Goal: Task Accomplishment & Management: Use online tool/utility

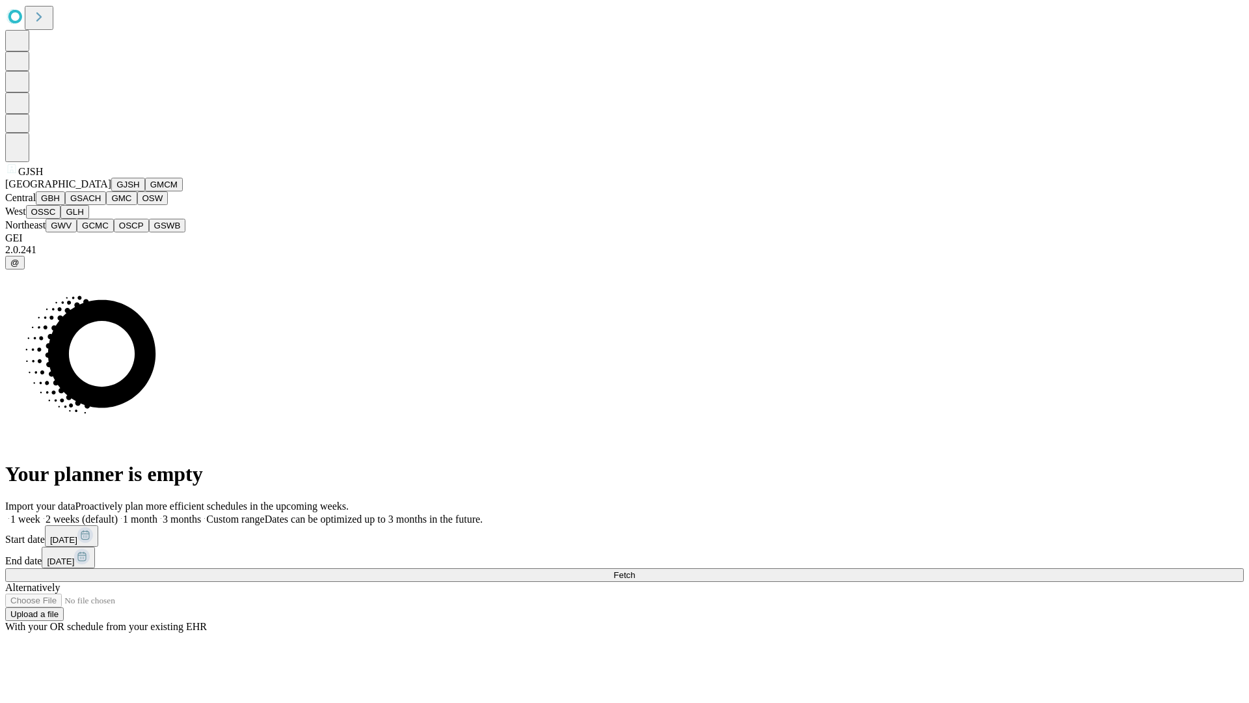
click at [111, 191] on button "GJSH" at bounding box center [128, 185] width 34 height 14
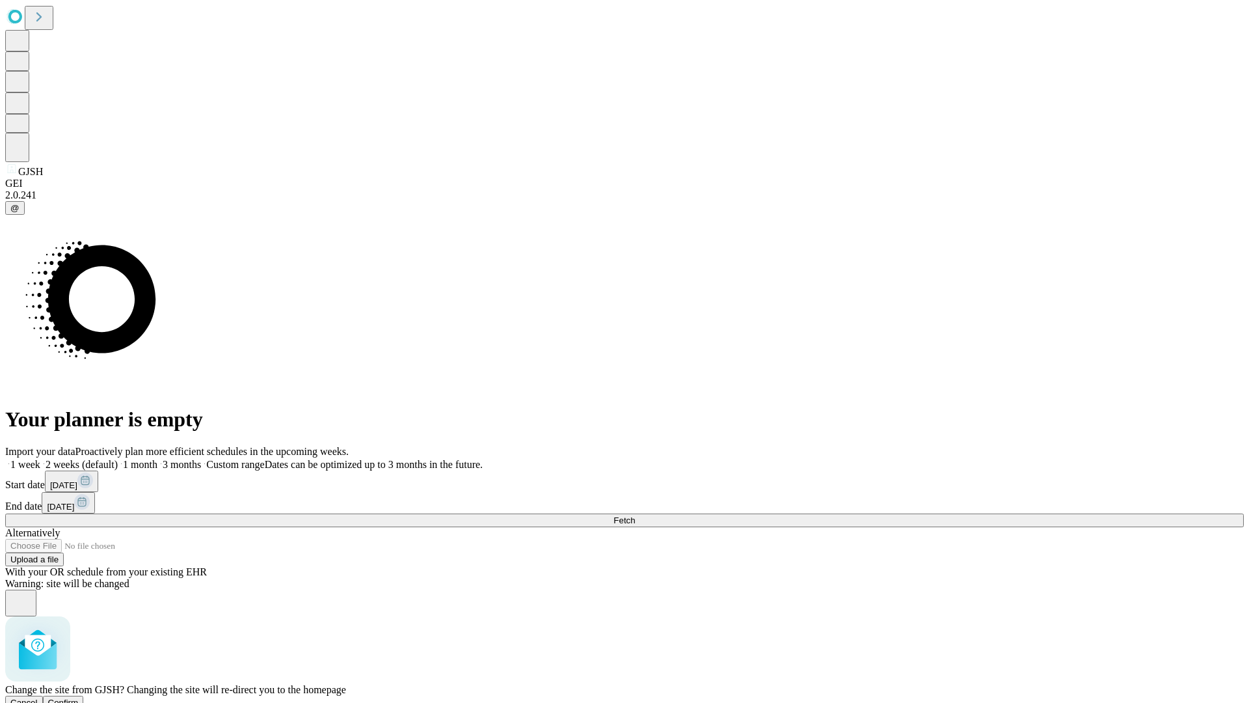
click at [79, 697] on span "Confirm" at bounding box center [63, 702] width 31 height 10
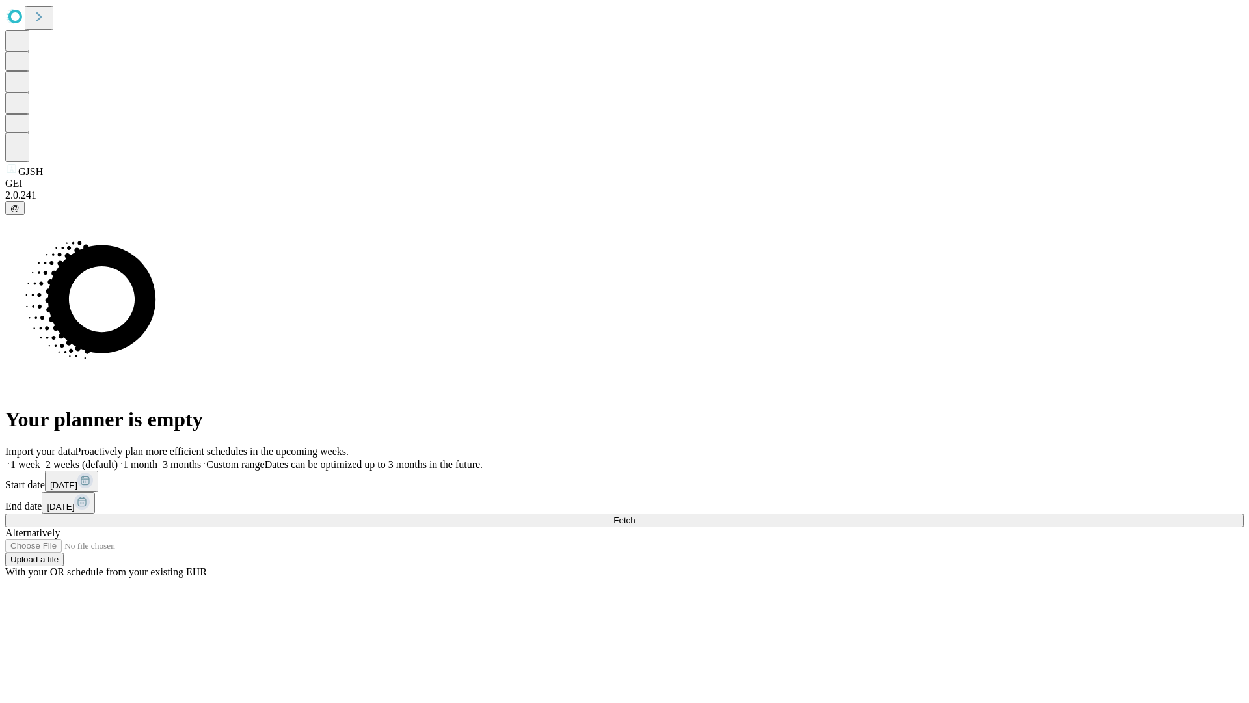
click at [118, 459] on label "2 weeks (default)" at bounding box center [78, 464] width 77 height 11
click at [635, 515] on span "Fetch" at bounding box center [623, 520] width 21 height 10
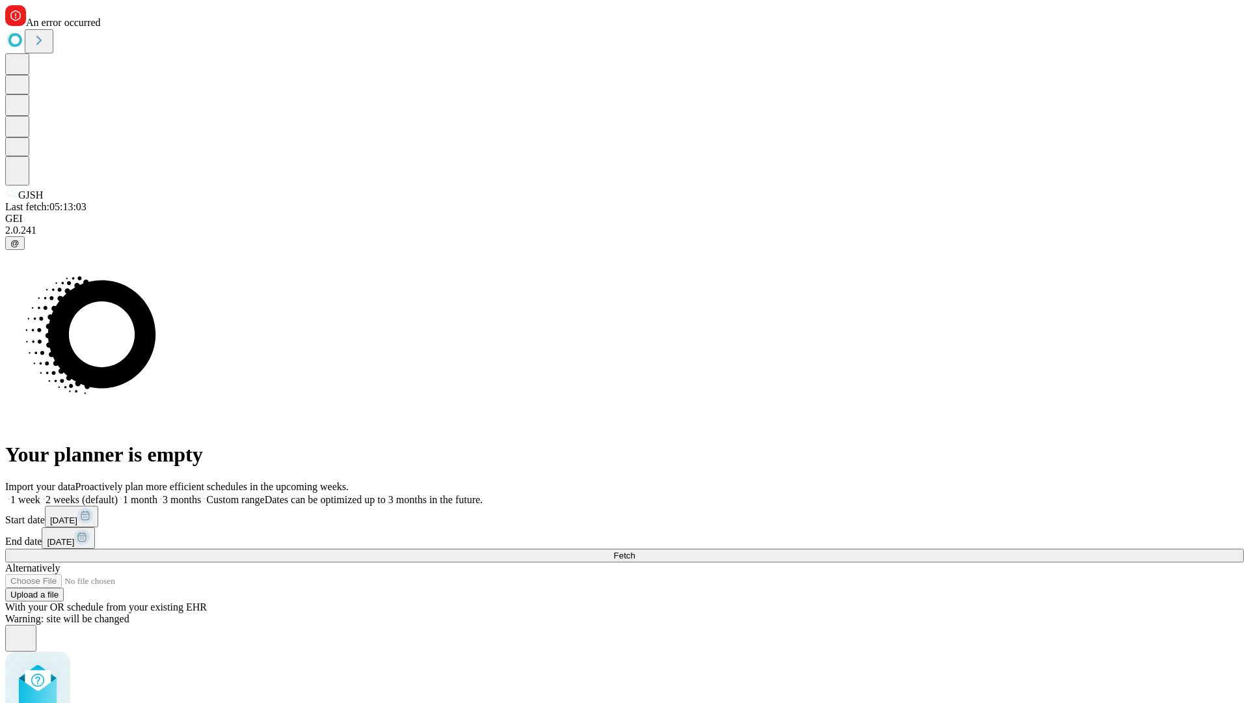
click at [118, 494] on label "2 weeks (default)" at bounding box center [78, 499] width 77 height 11
click at [635, 550] on span "Fetch" at bounding box center [623, 555] width 21 height 10
click at [118, 494] on label "2 weeks (default)" at bounding box center [78, 499] width 77 height 11
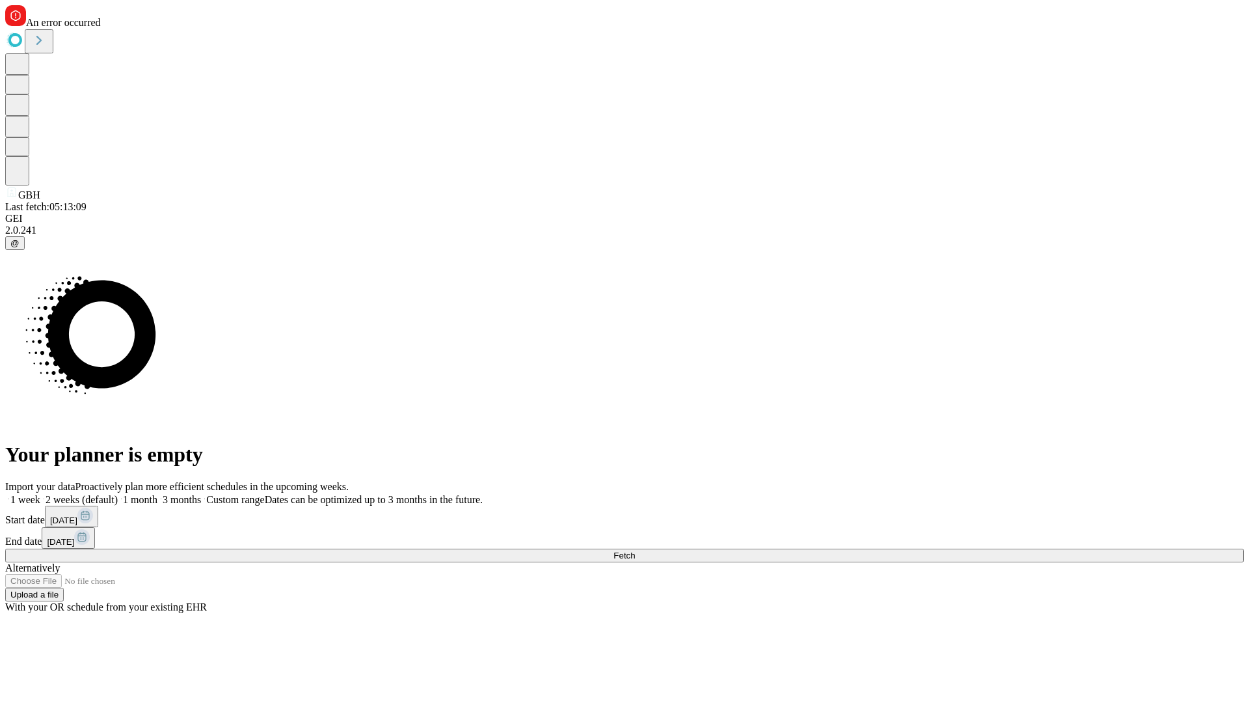
click at [635, 550] on span "Fetch" at bounding box center [623, 555] width 21 height 10
click at [118, 494] on label "2 weeks (default)" at bounding box center [78, 499] width 77 height 11
click at [635, 550] on span "Fetch" at bounding box center [623, 555] width 21 height 10
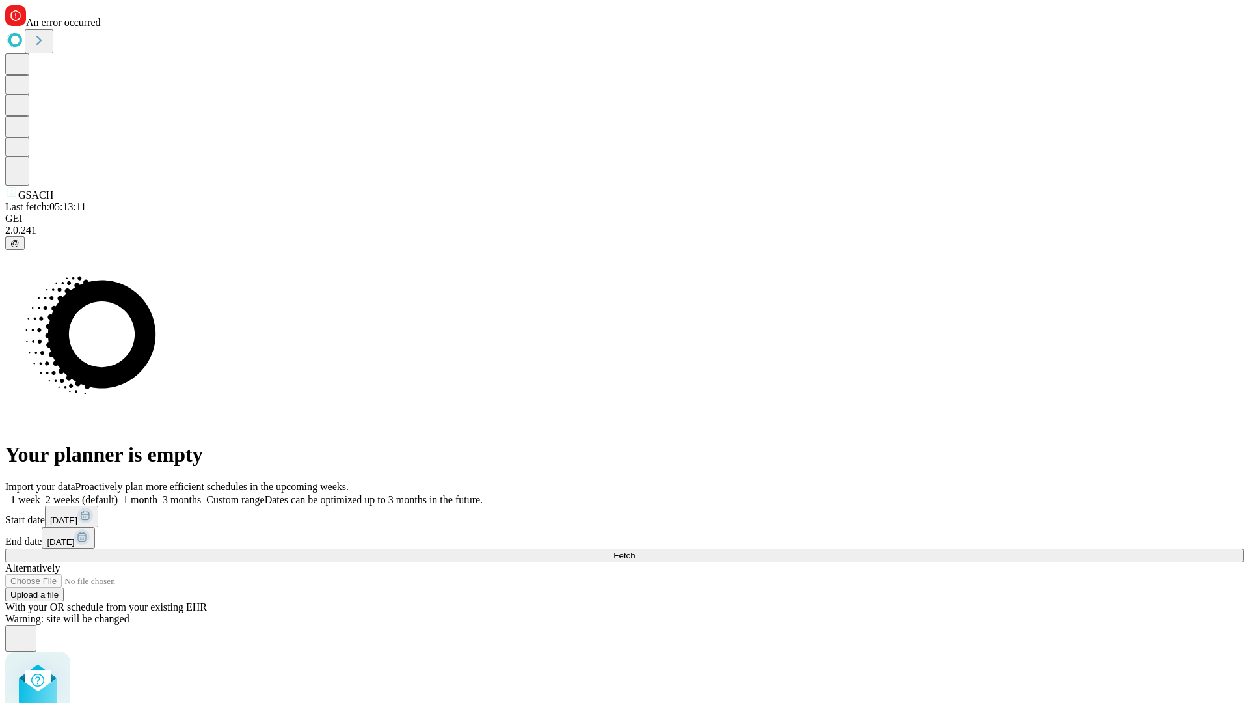
click at [118, 494] on label "2 weeks (default)" at bounding box center [78, 499] width 77 height 11
click at [635, 550] on span "Fetch" at bounding box center [623, 555] width 21 height 10
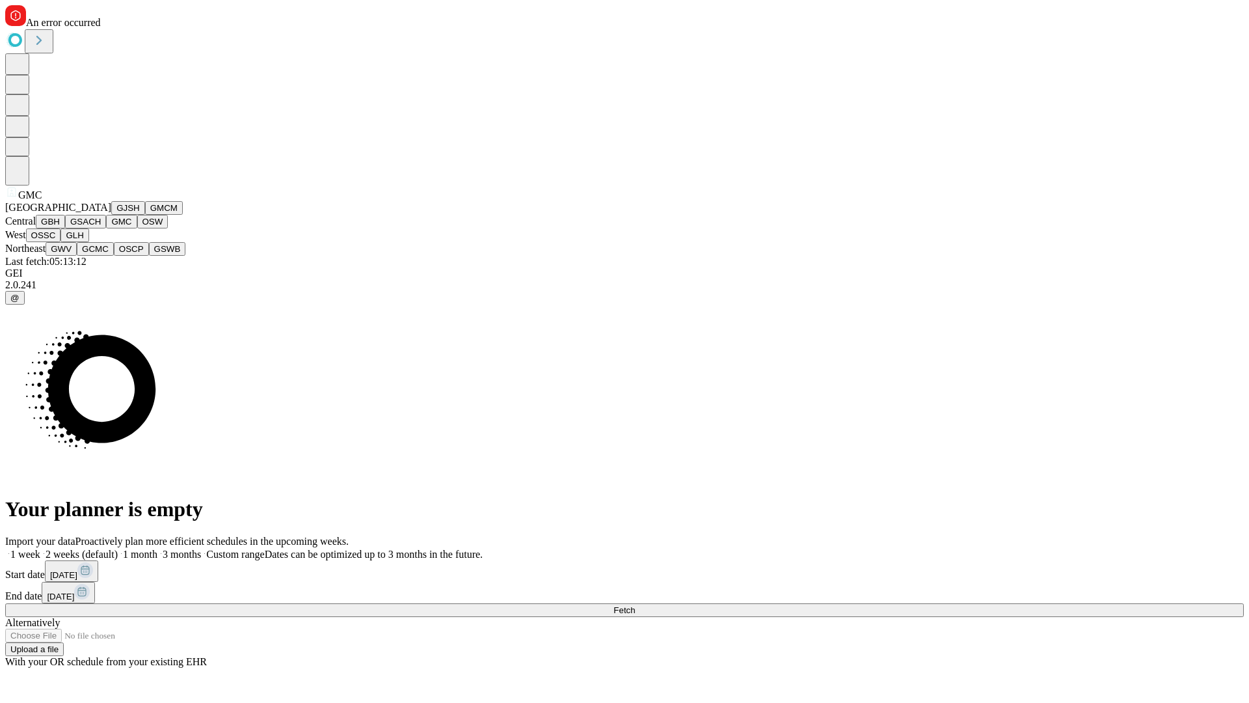
click at [137, 228] on button "OSW" at bounding box center [152, 222] width 31 height 14
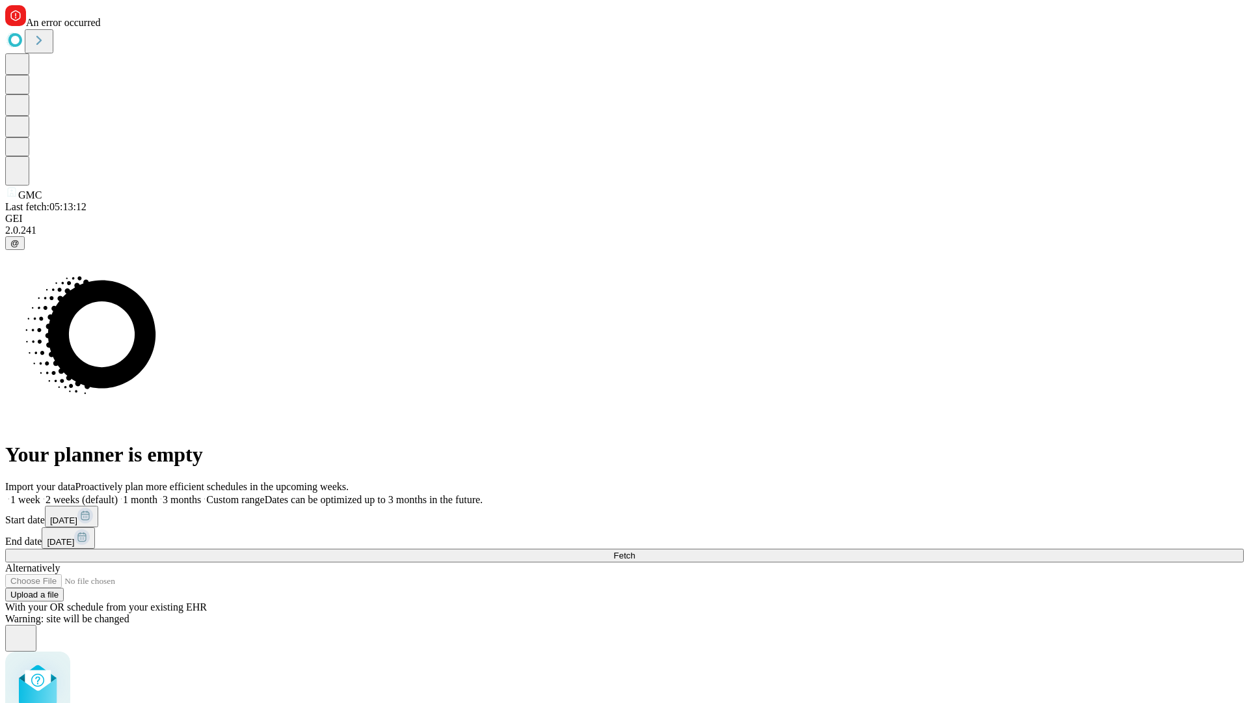
click at [118, 494] on label "2 weeks (default)" at bounding box center [78, 499] width 77 height 11
click at [635, 550] on span "Fetch" at bounding box center [623, 555] width 21 height 10
click at [118, 494] on label "2 weeks (default)" at bounding box center [78, 499] width 77 height 11
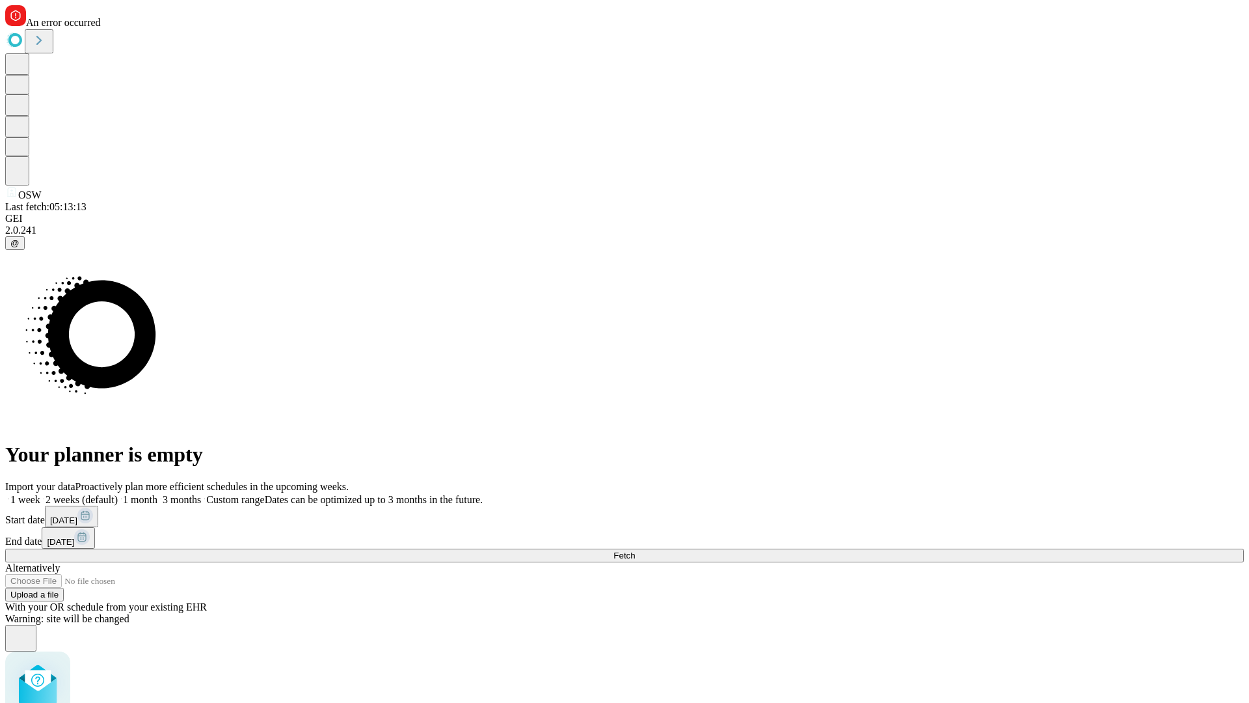
click at [635, 550] on span "Fetch" at bounding box center [623, 555] width 21 height 10
click at [118, 494] on label "2 weeks (default)" at bounding box center [78, 499] width 77 height 11
click at [635, 550] on span "Fetch" at bounding box center [623, 555] width 21 height 10
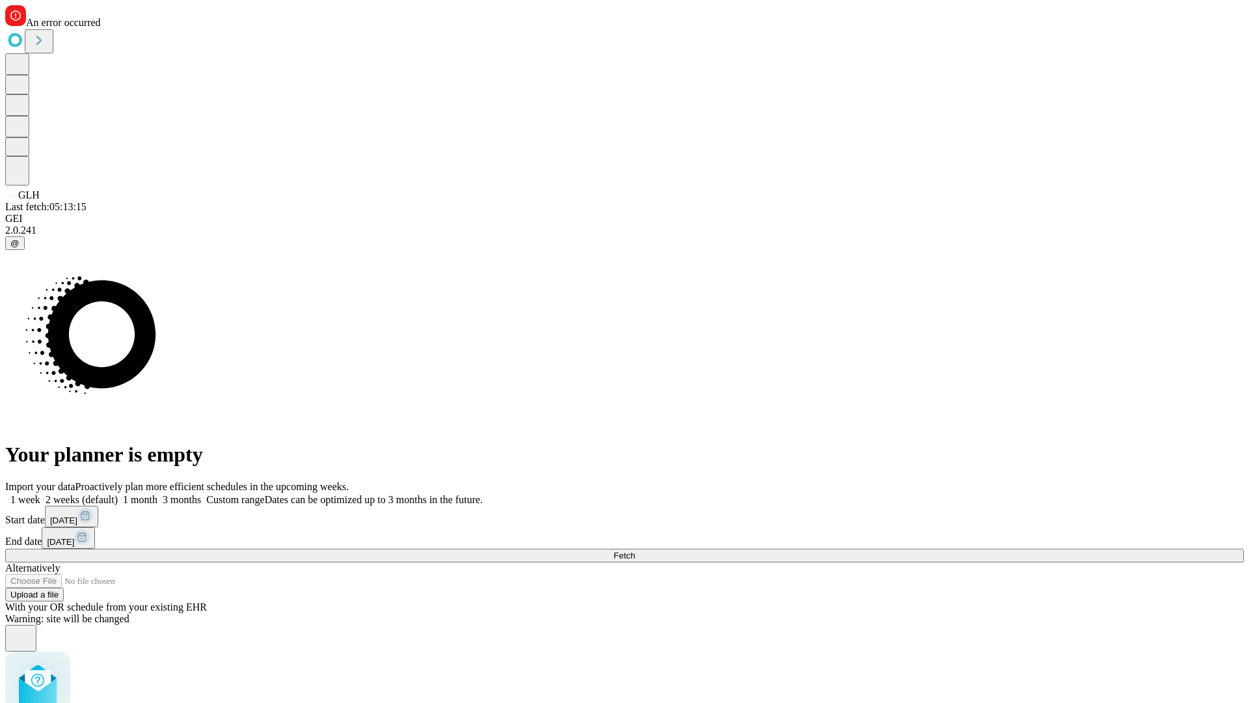
click at [118, 494] on label "2 weeks (default)" at bounding box center [78, 499] width 77 height 11
click at [635, 550] on span "Fetch" at bounding box center [623, 555] width 21 height 10
click at [118, 494] on label "2 weeks (default)" at bounding box center [78, 499] width 77 height 11
click at [635, 550] on span "Fetch" at bounding box center [623, 555] width 21 height 10
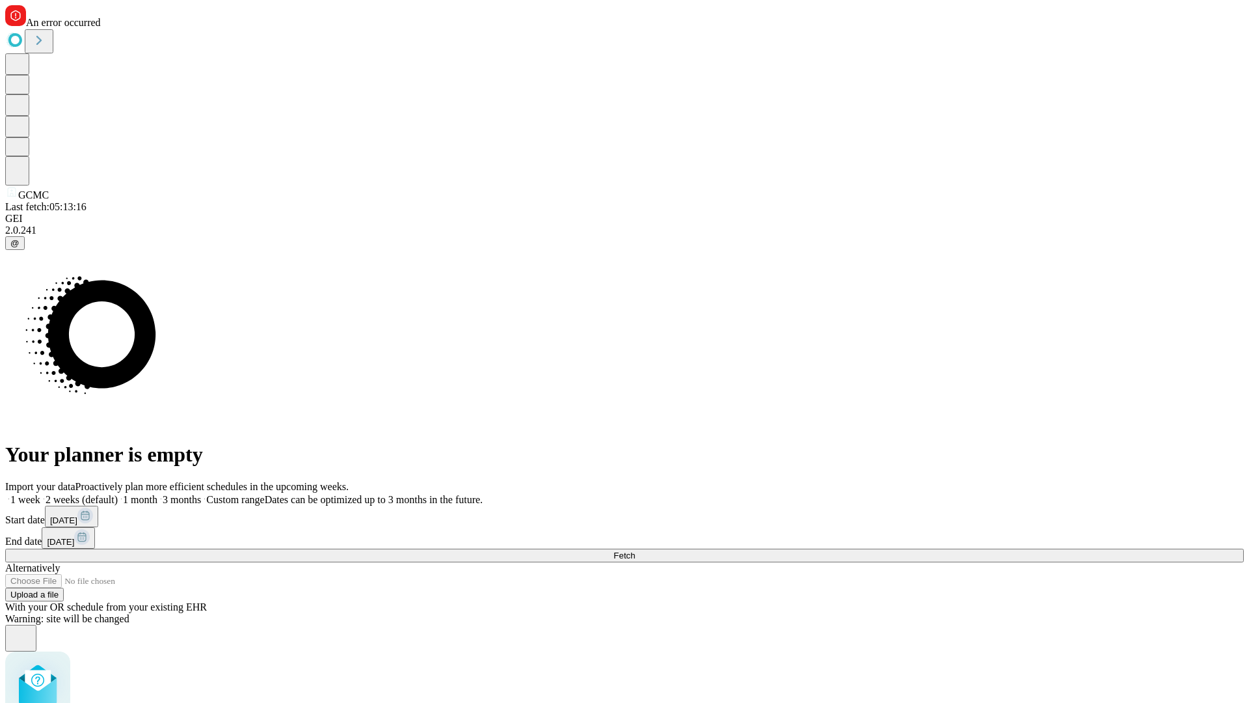
click at [118, 494] on label "2 weeks (default)" at bounding box center [78, 499] width 77 height 11
click at [635, 550] on span "Fetch" at bounding box center [623, 555] width 21 height 10
click at [118, 494] on label "2 weeks (default)" at bounding box center [78, 499] width 77 height 11
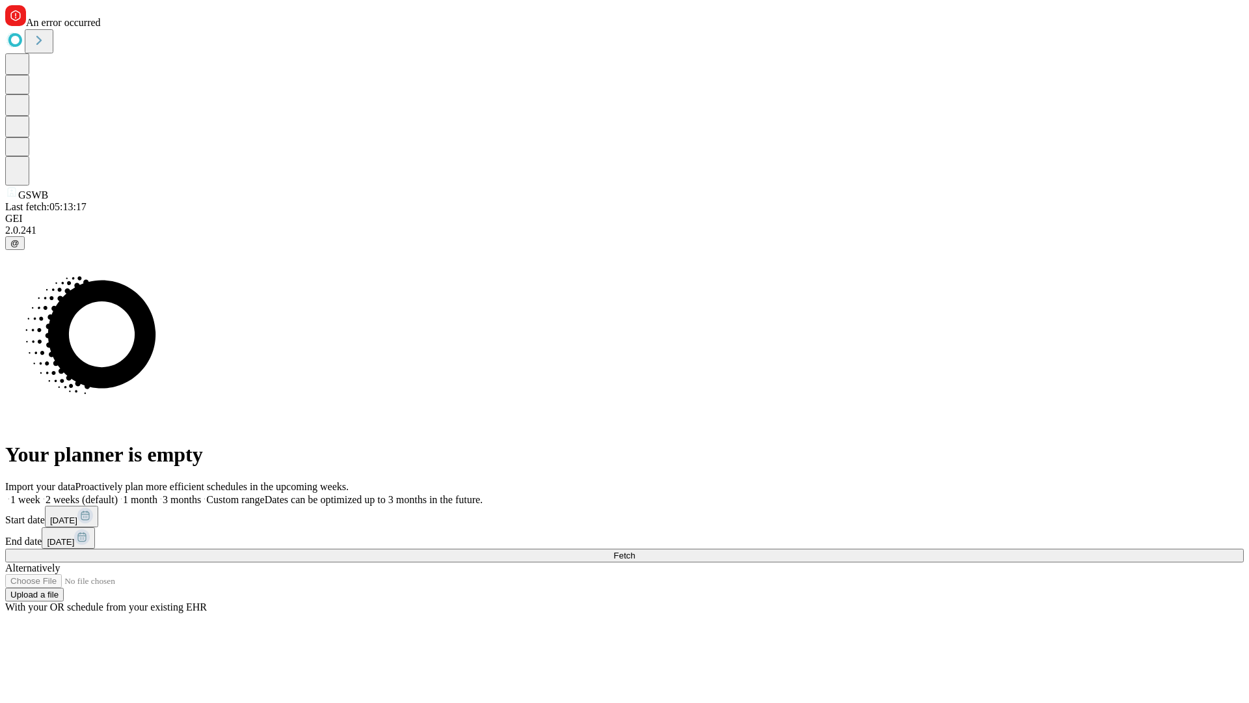
click at [635, 550] on span "Fetch" at bounding box center [623, 555] width 21 height 10
